Goal: Information Seeking & Learning: Learn about a topic

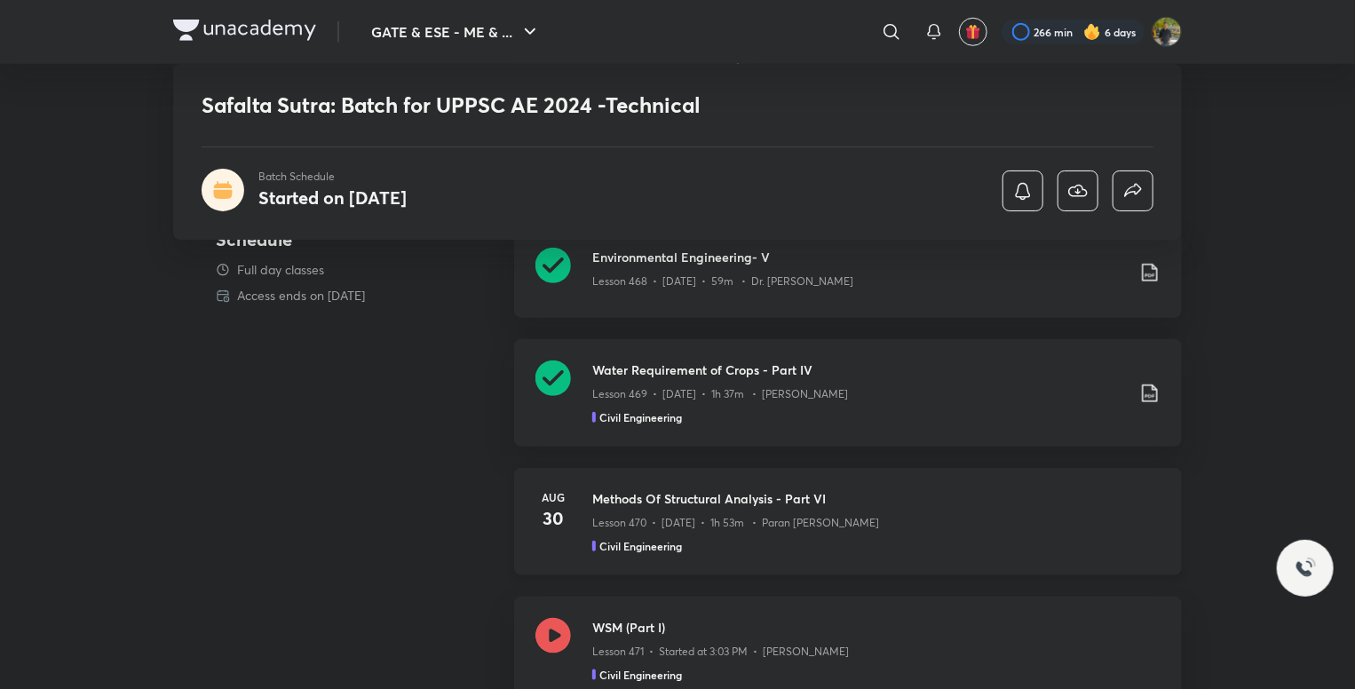
scroll to position [799, 0]
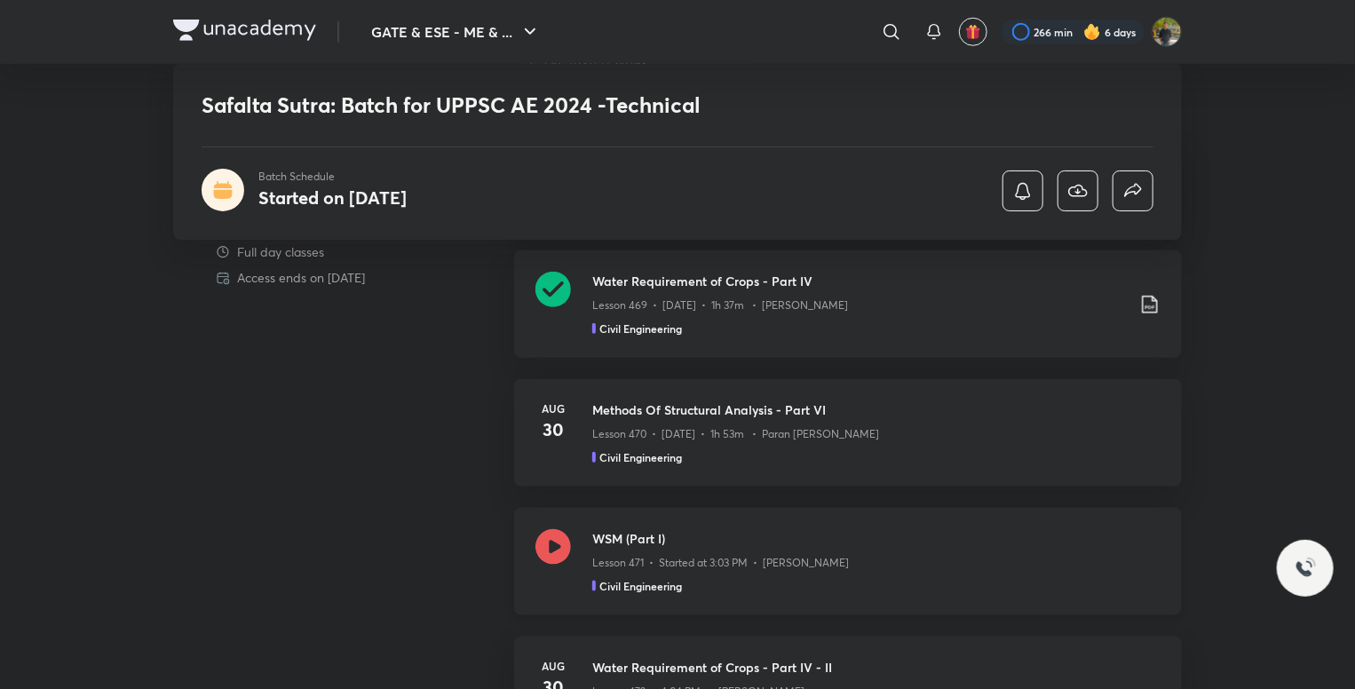
click at [944, 557] on div "Lesson 471 • Started at 3:03 PM • Amit Zarola" at bounding box center [876, 559] width 568 height 23
